Goal: Task Accomplishment & Management: Manage account settings

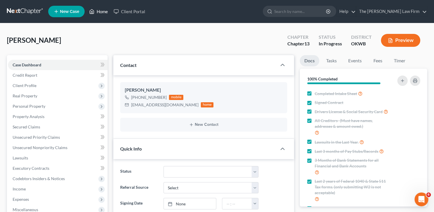
click at [99, 11] on link "Home" at bounding box center [98, 11] width 24 height 10
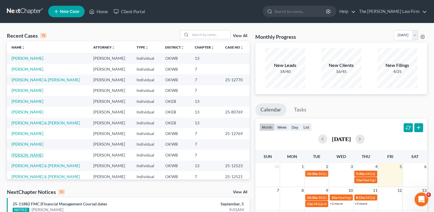
click at [32, 155] on link "[PERSON_NAME]" at bounding box center [27, 154] width 32 height 5
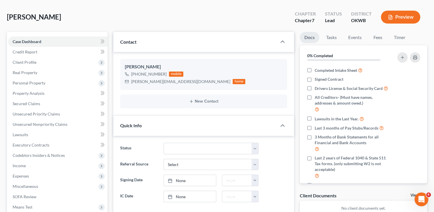
scroll to position [57, 0]
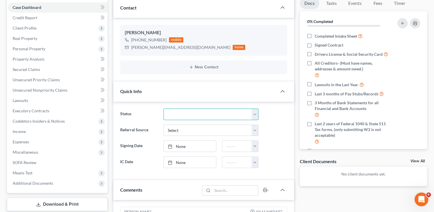
click at [257, 112] on select "Discharged Dismissed Filed Info Sent In Progress Lead Lost Lead Ready to File R…" at bounding box center [210, 113] width 95 height 11
click at [255, 128] on select "Select Word Of Mouth Previous Clients Direct Mail Website Google Search Modern …" at bounding box center [210, 129] width 95 height 11
click at [254, 128] on select "Select Word Of Mouth Previous Clients Direct Mail Website Google Search Modern …" at bounding box center [210, 129] width 95 height 11
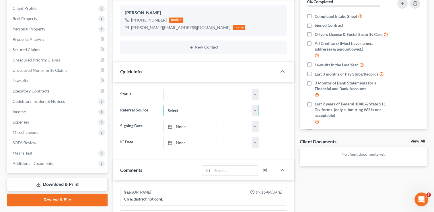
scroll to position [86, 0]
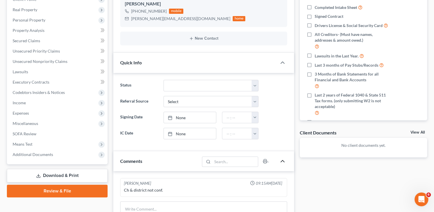
click at [282, 160] on icon "button" at bounding box center [282, 160] width 7 height 7
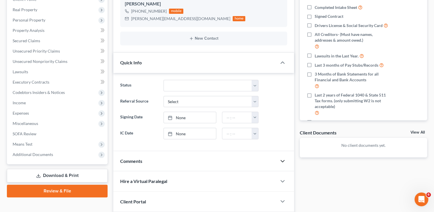
click at [282, 160] on icon "button" at bounding box center [282, 160] width 7 height 7
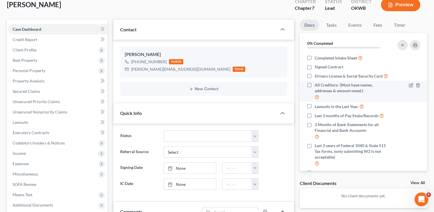
scroll to position [0, 0]
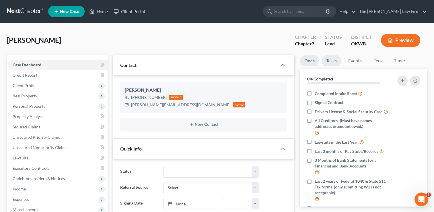
click at [333, 63] on link "Tasks" at bounding box center [331, 60] width 20 height 11
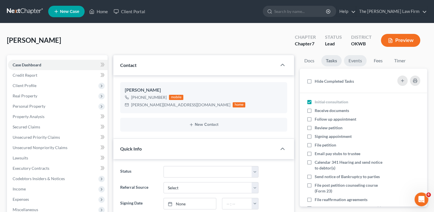
click at [353, 61] on link "Events" at bounding box center [355, 60] width 23 height 11
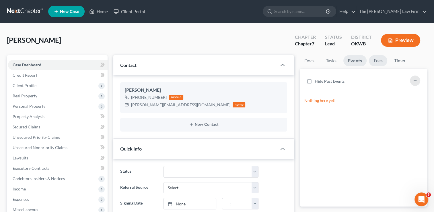
click at [379, 61] on link "Fees" at bounding box center [378, 60] width 18 height 11
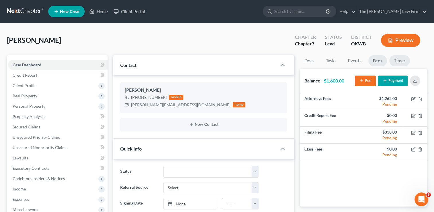
click at [400, 61] on link "Timer" at bounding box center [399, 60] width 21 height 11
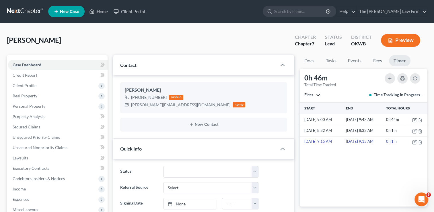
scroll to position [57, 0]
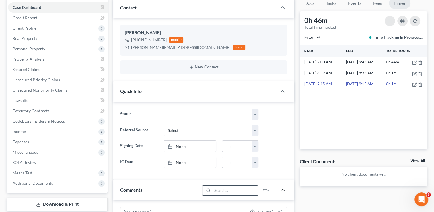
click at [223, 187] on input "search" at bounding box center [235, 190] width 46 height 10
click at [225, 188] on input "search" at bounding box center [235, 190] width 46 height 10
type input "OKC Office Client"
click at [284, 189] on icon "button" at bounding box center [282, 189] width 7 height 7
click at [282, 191] on icon "button" at bounding box center [282, 189] width 7 height 7
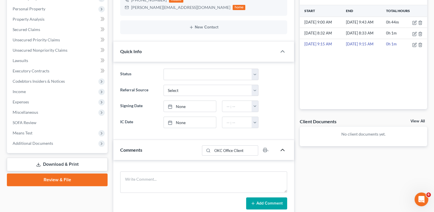
scroll to position [143, 0]
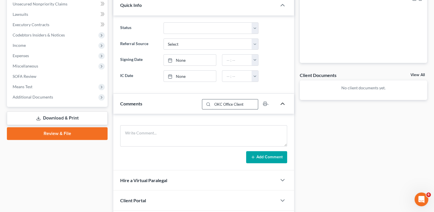
drag, startPoint x: 251, startPoint y: 104, endPoint x: 222, endPoint y: 101, distance: 29.4
click at [208, 104] on div "OKC Office Client" at bounding box center [230, 104] width 56 height 10
click at [170, 133] on textarea at bounding box center [203, 135] width 167 height 21
paste textarea "OKC Office Client"
type textarea "OKC Office Client"
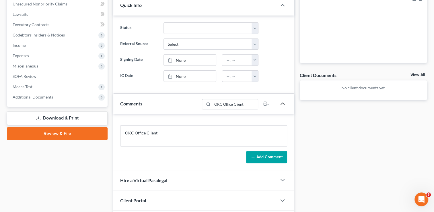
click at [253, 155] on icon at bounding box center [253, 157] width 5 height 5
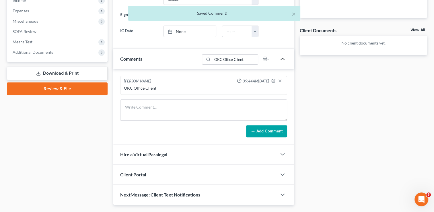
scroll to position [201, 0]
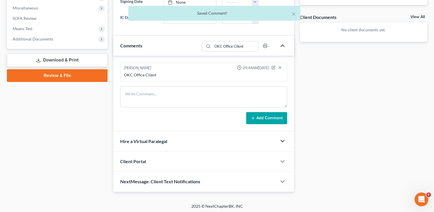
click at [283, 143] on icon "button" at bounding box center [282, 140] width 7 height 7
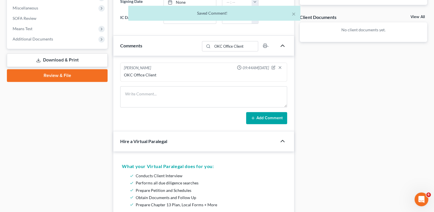
click at [282, 143] on div at bounding box center [285, 140] width 17 height 11
click at [285, 140] on icon "button" at bounding box center [282, 140] width 7 height 7
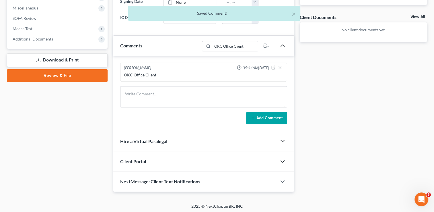
click at [284, 160] on polyline "button" at bounding box center [282, 161] width 3 height 2
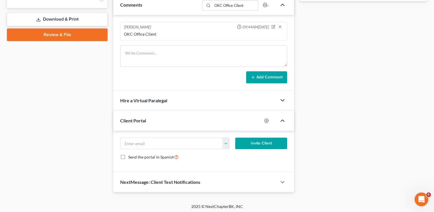
scroll to position [242, 0]
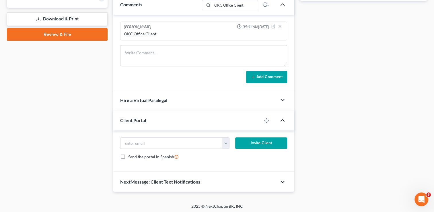
click at [283, 181] on icon "button" at bounding box center [282, 181] width 7 height 7
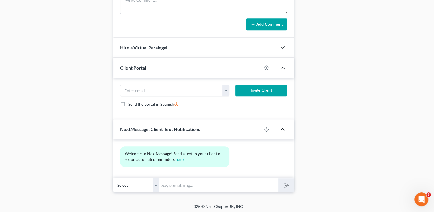
scroll to position [295, 0]
click at [282, 128] on icon "button" at bounding box center [282, 128] width 7 height 7
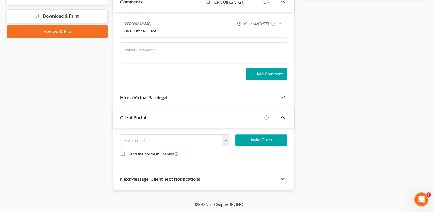
scroll to position [242, 0]
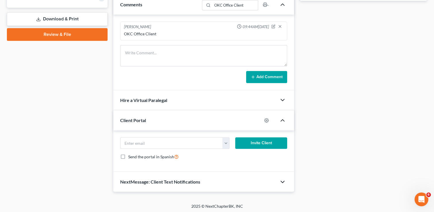
click at [282, 122] on icon "button" at bounding box center [282, 120] width 7 height 7
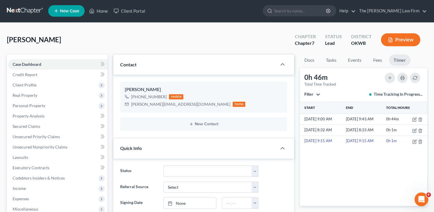
scroll to position [0, 0]
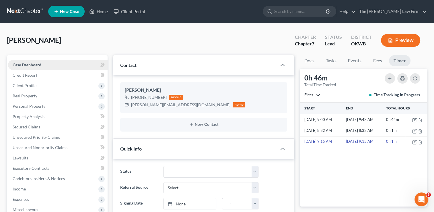
click at [40, 63] on span "Case Dashboard" at bounding box center [27, 64] width 29 height 5
click at [273, 108] on icon "button" at bounding box center [273, 108] width 3 height 3
select select "0"
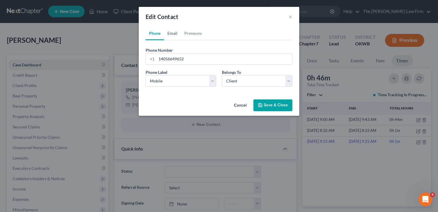
click at [176, 32] on link "Email" at bounding box center [172, 33] width 17 height 14
drag, startPoint x: 187, startPoint y: 58, endPoint x: 159, endPoint y: 58, distance: 27.2
click at [159, 58] on input "[PERSON_NAME][EMAIL_ADDRESS][DOMAIN_NAME]" at bounding box center [225, 58] width 136 height 11
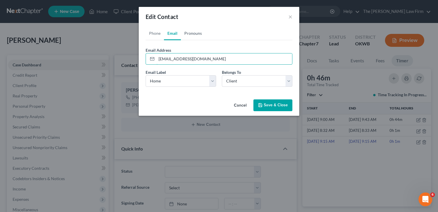
type input "[EMAIL_ADDRESS][DOMAIN_NAME]"
click at [194, 31] on link "Pronouns" at bounding box center [193, 33] width 24 height 14
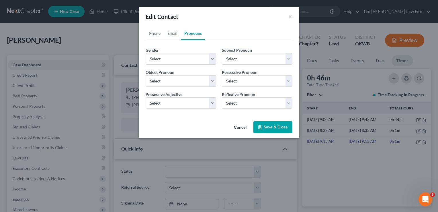
click at [278, 129] on button "Save & Close" at bounding box center [272, 127] width 39 height 12
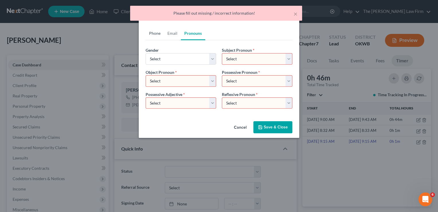
click at [155, 32] on link "Phone" at bounding box center [155, 33] width 18 height 14
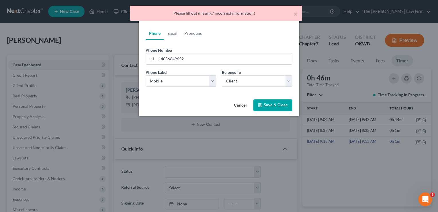
click at [264, 110] on button "Save & Close" at bounding box center [272, 105] width 39 height 12
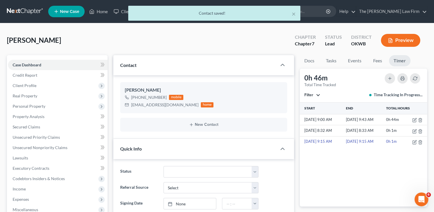
click at [275, 65] on div "Contact" at bounding box center [194, 65] width 163 height 20
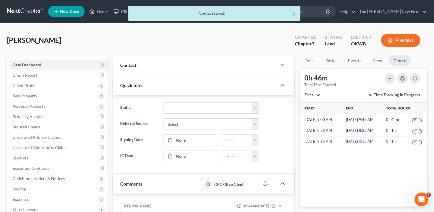
click at [275, 65] on div "Contact" at bounding box center [194, 65] width 163 height 20
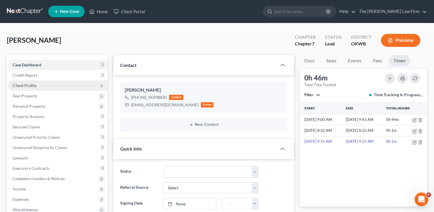
click at [43, 86] on span "Client Profile" at bounding box center [57, 85] width 99 height 10
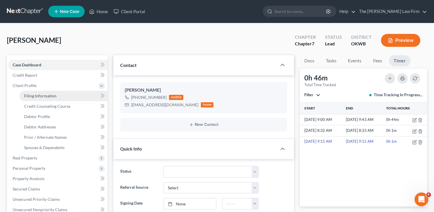
click at [50, 94] on span "Filing Information" at bounding box center [40, 95] width 32 height 5
select select "1"
select select "0"
select select "37"
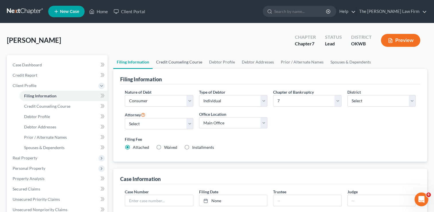
click at [182, 64] on link "Credit Counseling Course" at bounding box center [179, 62] width 53 height 14
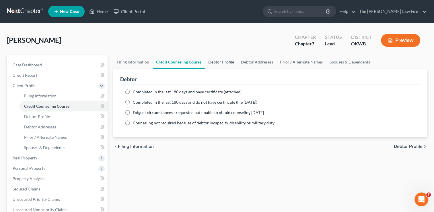
click at [228, 59] on link "Debtor Profile" at bounding box center [221, 62] width 33 height 14
select select "0"
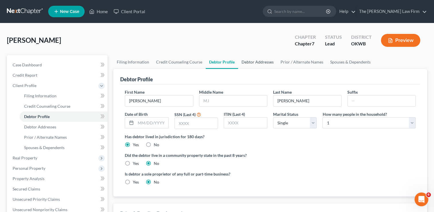
click at [259, 63] on link "Debtor Addresses" at bounding box center [257, 62] width 39 height 14
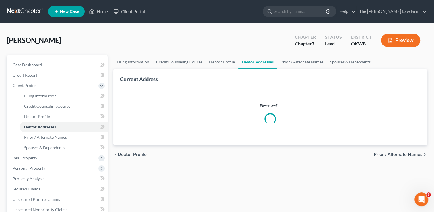
select select "0"
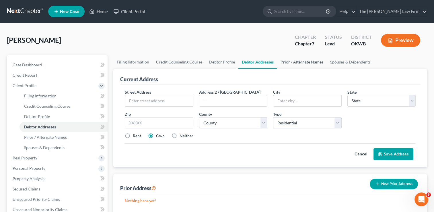
click at [287, 64] on link "Prior / Alternate Names" at bounding box center [302, 62] width 50 height 14
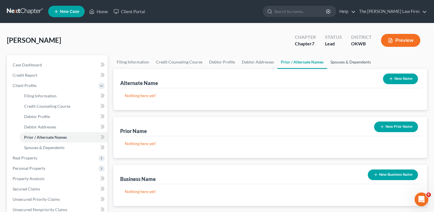
click at [331, 65] on link "Spouses & Dependents" at bounding box center [350, 62] width 47 height 14
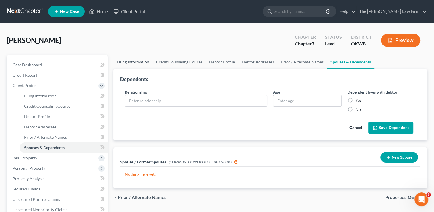
click at [122, 60] on link "Filing Information" at bounding box center [132, 62] width 39 height 14
select select "1"
select select "0"
select select "65"
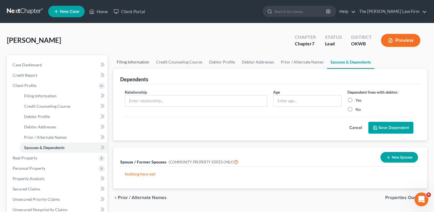
select select "0"
select select "37"
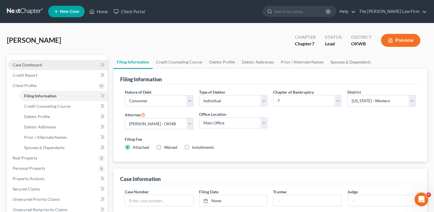
click at [32, 62] on span "Case Dashboard" at bounding box center [27, 64] width 29 height 5
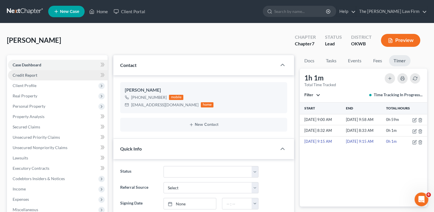
click at [43, 76] on link "Credit Report" at bounding box center [57, 75] width 99 height 10
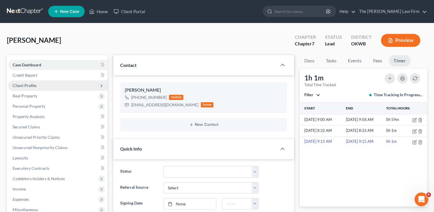
click at [41, 88] on span "Client Profile" at bounding box center [57, 85] width 99 height 10
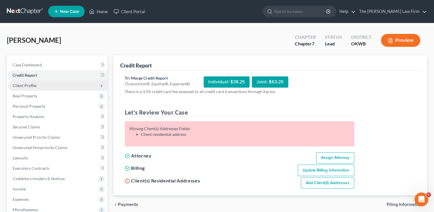
click at [32, 88] on span "Client Profile" at bounding box center [57, 85] width 99 height 10
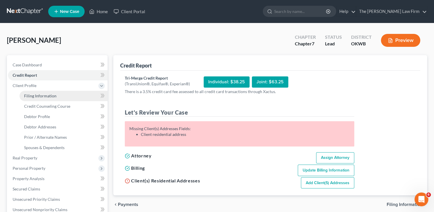
click at [38, 96] on span "Filing Information" at bounding box center [40, 95] width 32 height 5
select select "1"
select select "0"
select select "65"
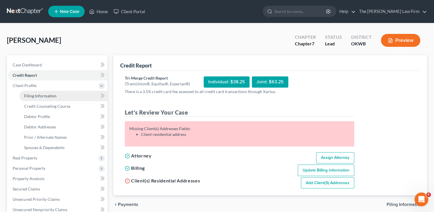
select select "0"
select select "37"
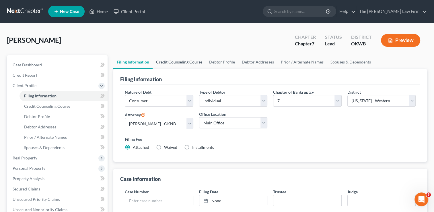
click at [173, 58] on link "Credit Counseling Course" at bounding box center [179, 62] width 53 height 14
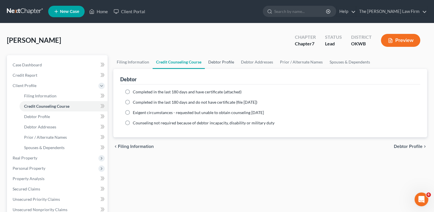
click at [208, 63] on link "Debtor Profile" at bounding box center [221, 62] width 33 height 14
select select "0"
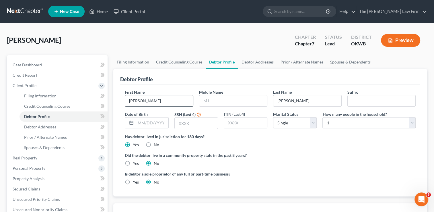
click at [156, 102] on input "[PERSON_NAME]" at bounding box center [159, 100] width 68 height 11
drag, startPoint x: 157, startPoint y: 100, endPoint x: 103, endPoint y: 99, distance: 53.6
click at [123, 98] on div "First Name [PERSON_NAME]" at bounding box center [159, 97] width 74 height 17
type input "Mavon"
click at [358, 61] on link "Spouses & Dependents" at bounding box center [350, 62] width 47 height 14
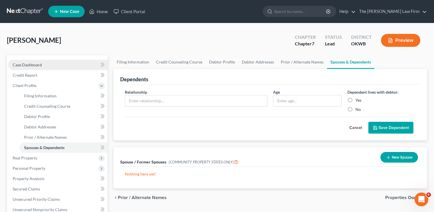
click at [41, 65] on span "Case Dashboard" at bounding box center [27, 64] width 29 height 5
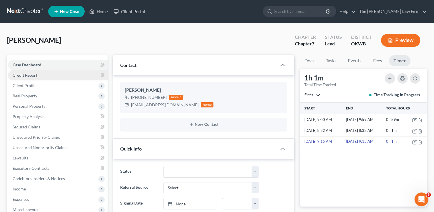
click at [40, 77] on link "Credit Report" at bounding box center [57, 75] width 99 height 10
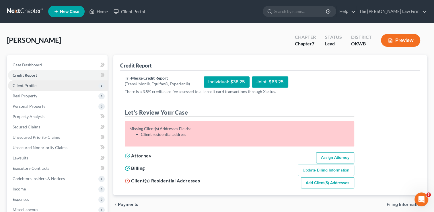
click at [42, 81] on span "Client Profile" at bounding box center [57, 85] width 99 height 10
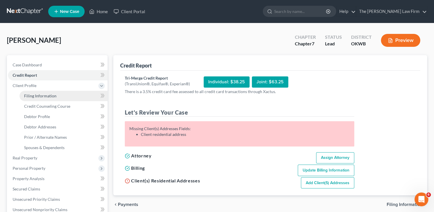
click at [40, 98] on span "Filing Information" at bounding box center [40, 95] width 32 height 5
select select "1"
select select "0"
select select "65"
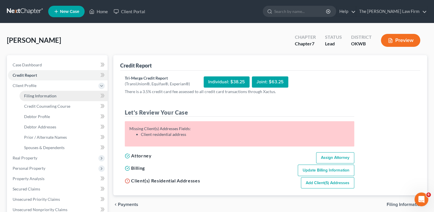
select select "0"
select select "37"
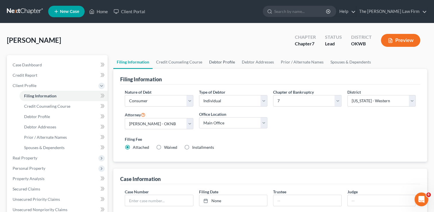
click at [220, 64] on link "Debtor Profile" at bounding box center [222, 62] width 33 height 14
select select "0"
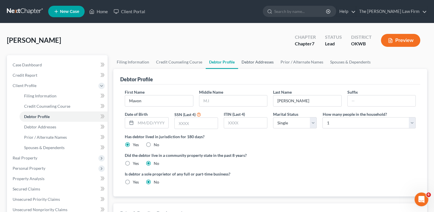
click at [251, 63] on link "Debtor Addresses" at bounding box center [257, 62] width 39 height 14
select select "0"
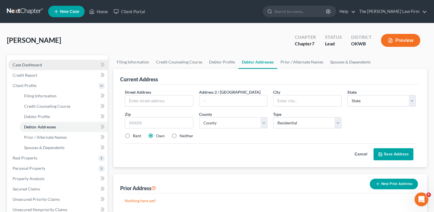
click at [34, 64] on span "Case Dashboard" at bounding box center [27, 64] width 29 height 5
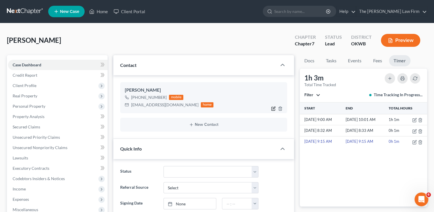
click at [273, 109] on icon "button" at bounding box center [273, 108] width 3 height 3
select select "0"
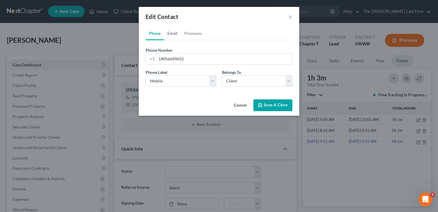
click at [174, 32] on link "Email" at bounding box center [172, 33] width 17 height 14
click at [192, 34] on link "Pronouns" at bounding box center [193, 33] width 24 height 14
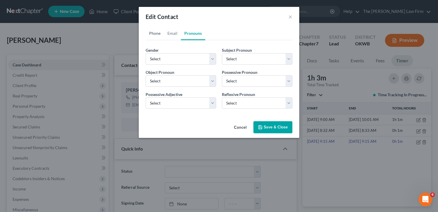
click at [152, 34] on link "Phone" at bounding box center [155, 33] width 18 height 14
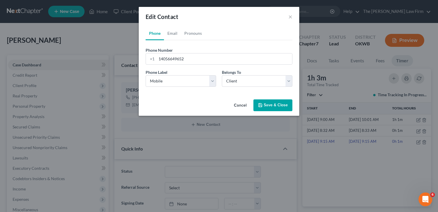
click at [266, 112] on div "Cancel Save & Close" at bounding box center [219, 106] width 161 height 19
click at [272, 108] on button "Save & Close" at bounding box center [272, 105] width 39 height 12
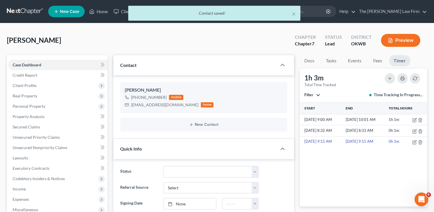
click at [101, 13] on div "× Contact saved!" at bounding box center [214, 15] width 434 height 18
click at [100, 14] on div "× Contact saved!" at bounding box center [214, 15] width 434 height 18
click at [101, 10] on div "× Contact saved!" at bounding box center [214, 15] width 434 height 18
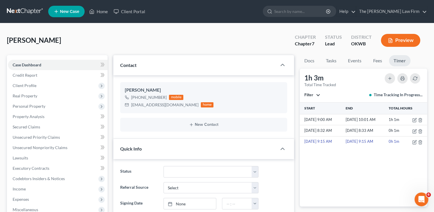
drag, startPoint x: 101, startPoint y: 10, endPoint x: 145, endPoint y: 35, distance: 50.8
click at [146, 34] on div "[PERSON_NAME] Upgraded Chapter Chapter 7 Status Lead District OKWB Preview" at bounding box center [217, 42] width 420 height 25
click at [106, 13] on link "Home" at bounding box center [98, 11] width 24 height 10
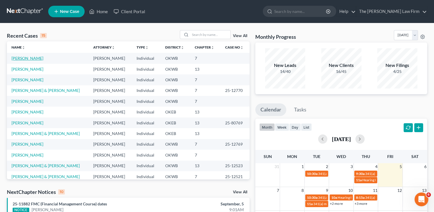
click at [19, 59] on link "[PERSON_NAME]" at bounding box center [27, 58] width 32 height 5
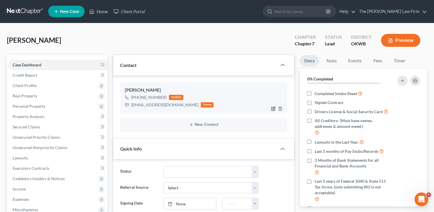
click at [273, 112] on div at bounding box center [278, 108] width 18 height 9
click at [273, 108] on icon "button" at bounding box center [273, 108] width 5 height 5
select select "0"
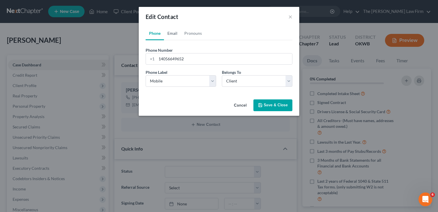
click at [173, 33] on link "Email" at bounding box center [172, 33] width 17 height 14
drag, startPoint x: 217, startPoint y: 58, endPoint x: 157, endPoint y: 54, distance: 59.8
click at [157, 54] on input "[EMAIL_ADDRESS][DOMAIN_NAME]" at bounding box center [225, 58] width 136 height 11
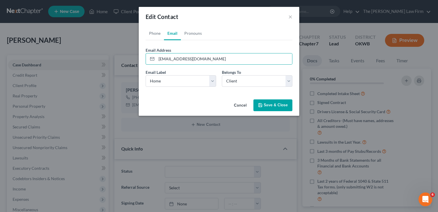
click at [269, 107] on button "Save & Close" at bounding box center [272, 105] width 39 height 12
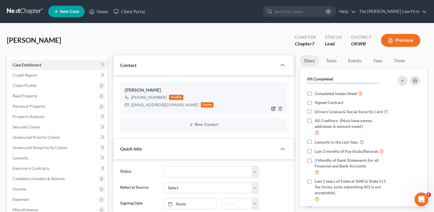
click at [272, 110] on icon "button" at bounding box center [273, 108] width 5 height 5
select select "0"
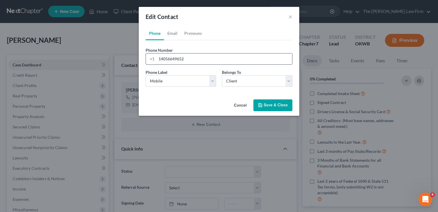
drag, startPoint x: 186, startPoint y: 59, endPoint x: 160, endPoint y: 57, distance: 25.6
click at [160, 57] on input "14056649652" at bounding box center [225, 58] width 136 height 11
click at [292, 19] on button "×" at bounding box center [290, 16] width 4 height 7
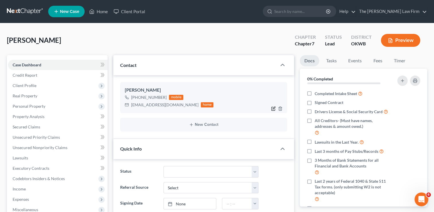
click at [273, 109] on icon "button" at bounding box center [273, 108] width 3 height 3
select select "0"
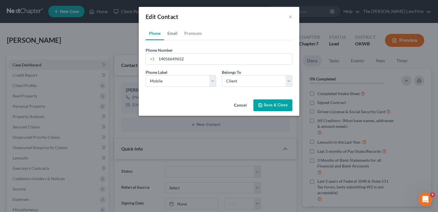
click at [171, 35] on link "Email" at bounding box center [172, 33] width 17 height 14
drag, startPoint x: 220, startPoint y: 60, endPoint x: 158, endPoint y: 59, distance: 61.9
click at [158, 59] on input "[EMAIL_ADDRESS][DOMAIN_NAME]" at bounding box center [225, 58] width 136 height 11
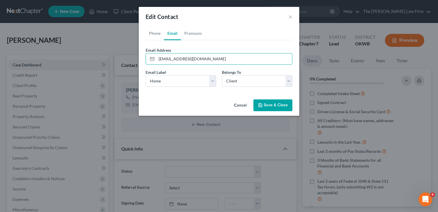
click at [274, 104] on button "Save & Close" at bounding box center [272, 105] width 39 height 12
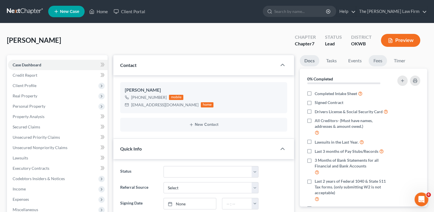
click at [378, 62] on link "Fees" at bounding box center [377, 60] width 18 height 11
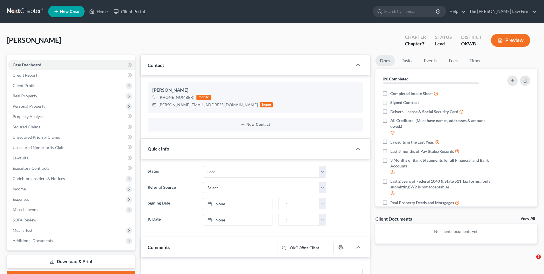
select select "5"
click at [98, 12] on link "Home" at bounding box center [98, 11] width 24 height 10
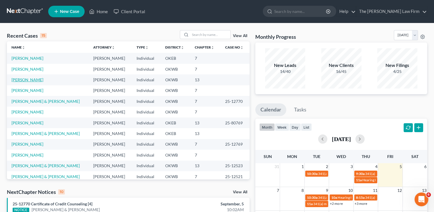
click at [34, 79] on link "[PERSON_NAME]" at bounding box center [27, 79] width 32 height 5
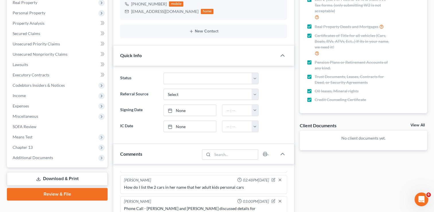
scroll to position [29, 0]
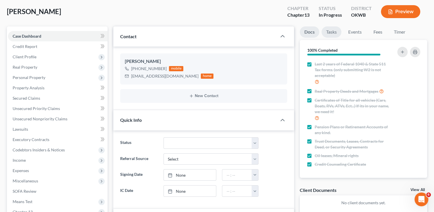
click at [331, 34] on link "Tasks" at bounding box center [331, 31] width 20 height 11
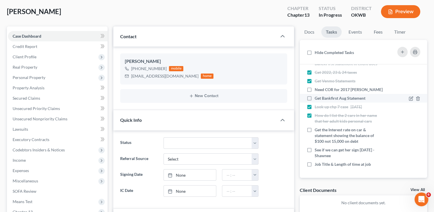
scroll to position [144, 0]
